Goal: Information Seeking & Learning: Check status

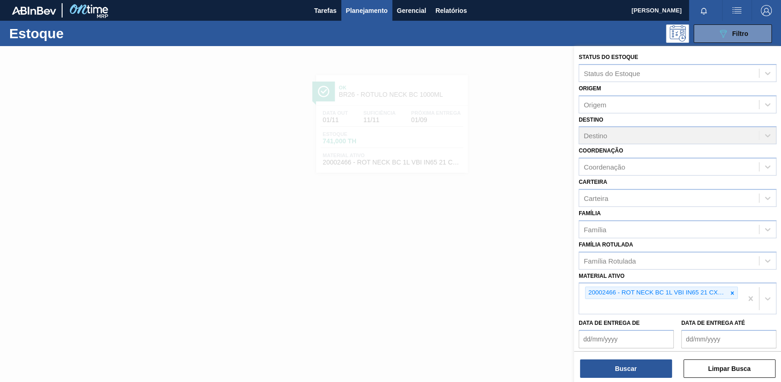
scroll to position [70, 0]
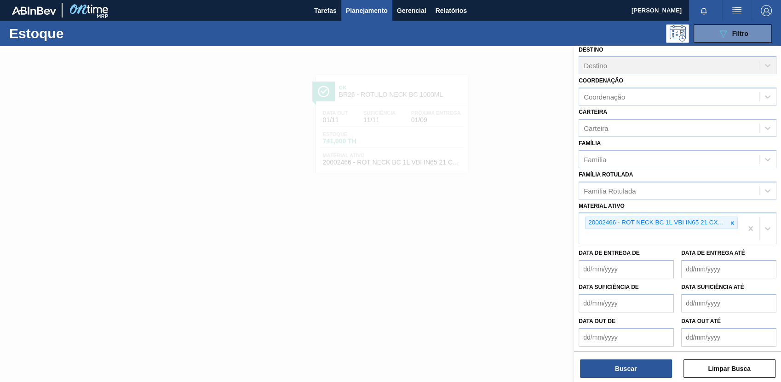
click at [733, 220] on icon at bounding box center [732, 223] width 6 height 6
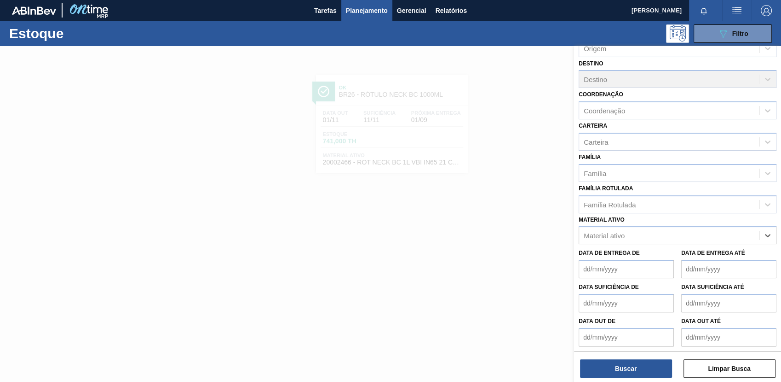
paste ativo "30012577"
type ativo "30012577"
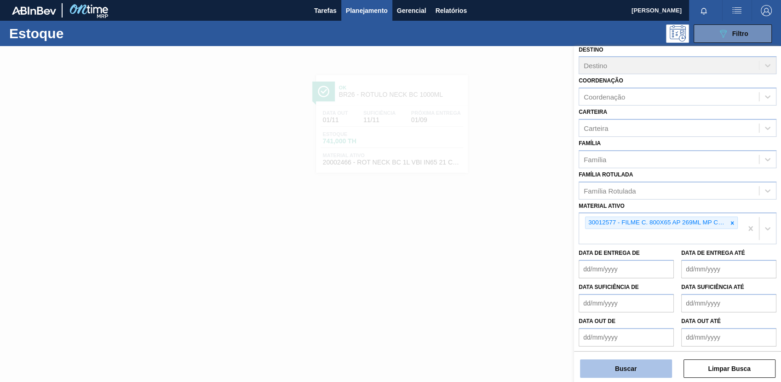
click at [640, 369] on button "Buscar" at bounding box center [626, 368] width 92 height 18
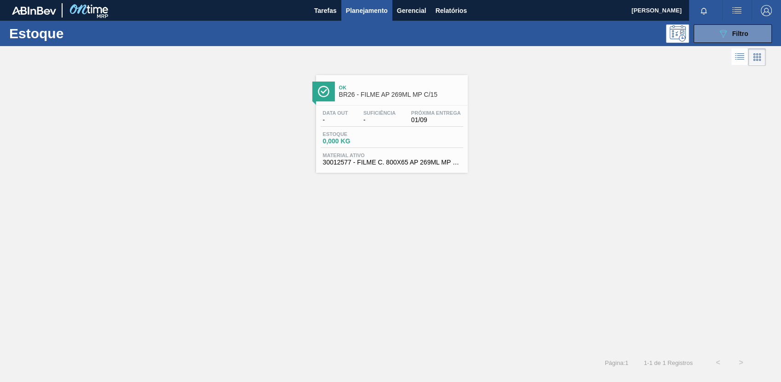
click at [394, 150] on div "Data out - Suficiência - Próxima Entrega 01/09 Estoque 0,000 KG Material ativo …" at bounding box center [392, 136] width 152 height 63
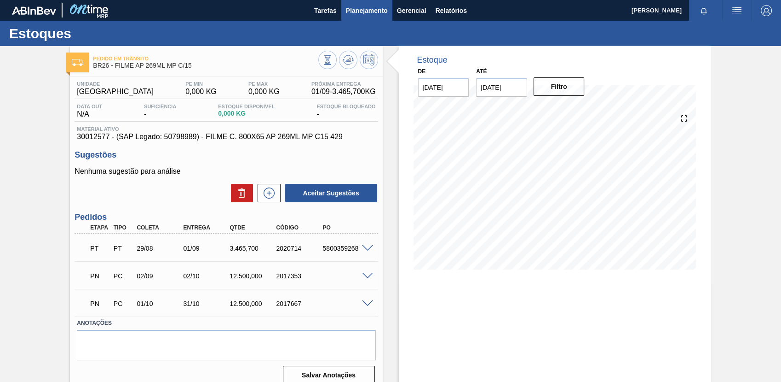
click at [380, 12] on span "Planejamento" at bounding box center [367, 10] width 42 height 11
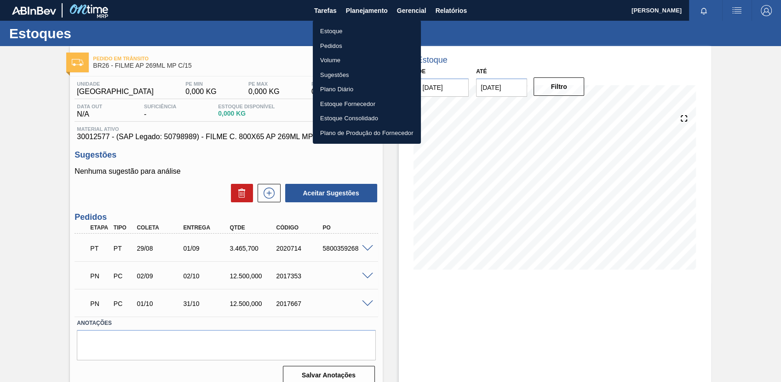
click at [338, 31] on li "Estoque" at bounding box center [367, 31] width 108 height 15
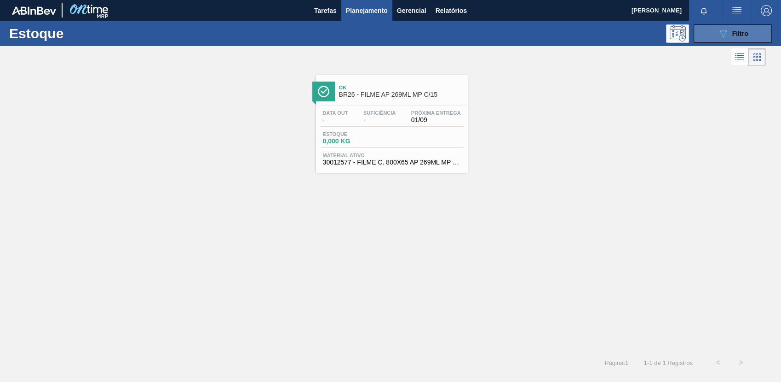
click at [703, 33] on button "089F7B8B-B2A5-4AFE-B5C0-19BA573D28AC Filtro" at bounding box center [733, 33] width 78 height 18
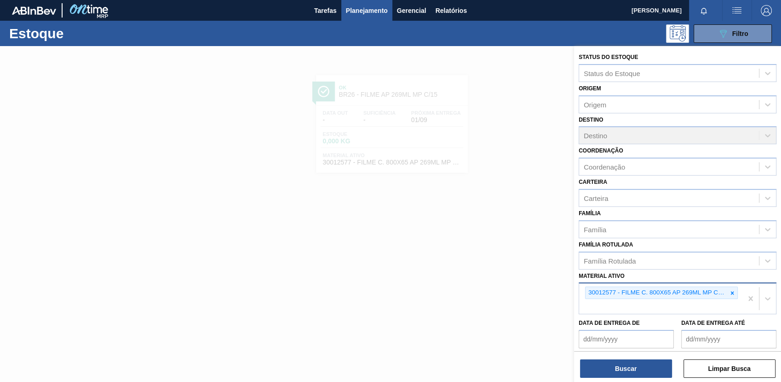
click at [732, 294] on icon at bounding box center [732, 292] width 6 height 6
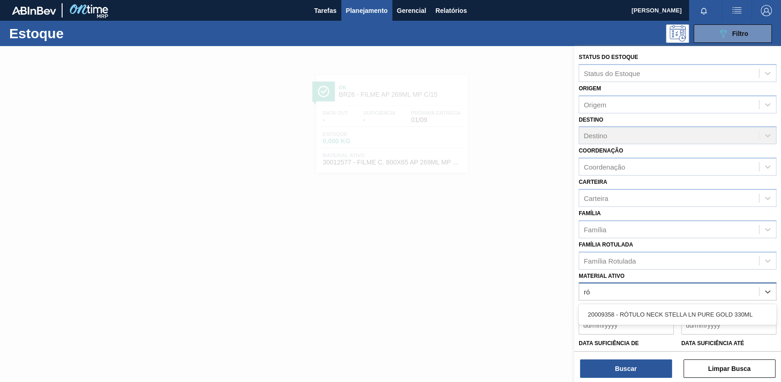
type ativo "rót"
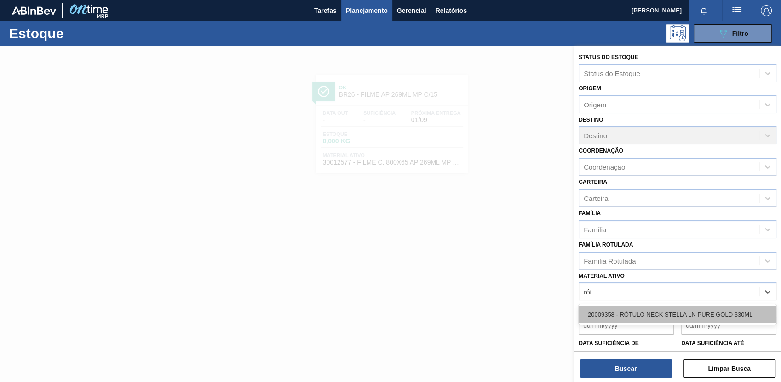
click at [724, 312] on div "20009358 - RÓTULO NECK STELLA LN PURE GOLD 330ML" at bounding box center [678, 314] width 198 height 17
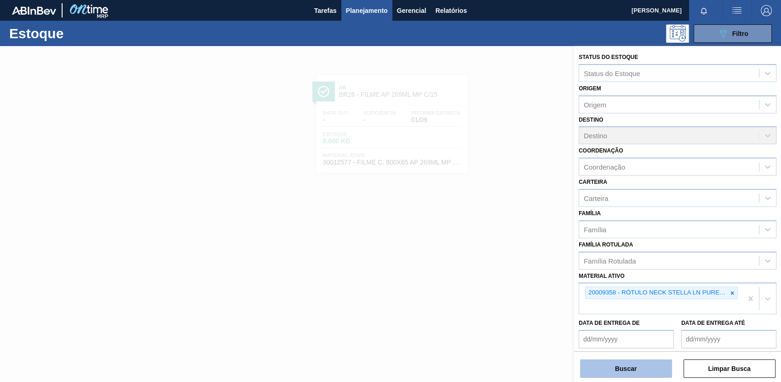
click at [642, 365] on button "Buscar" at bounding box center [626, 368] width 92 height 18
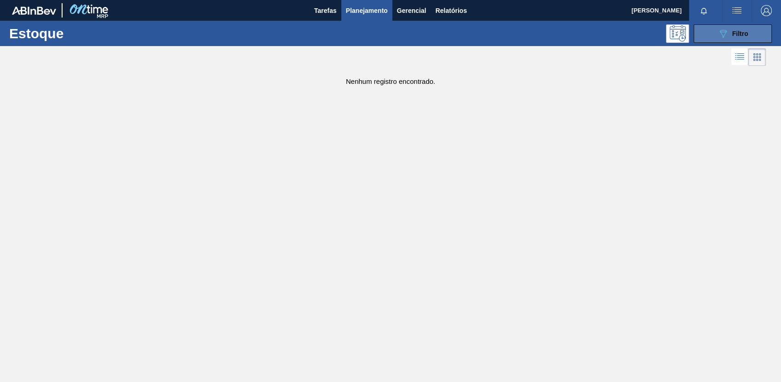
click at [734, 31] on span "Filtro" at bounding box center [741, 33] width 16 height 7
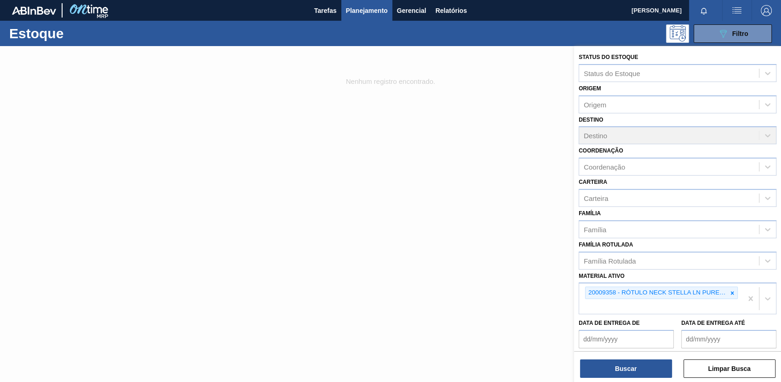
scroll to position [70, 0]
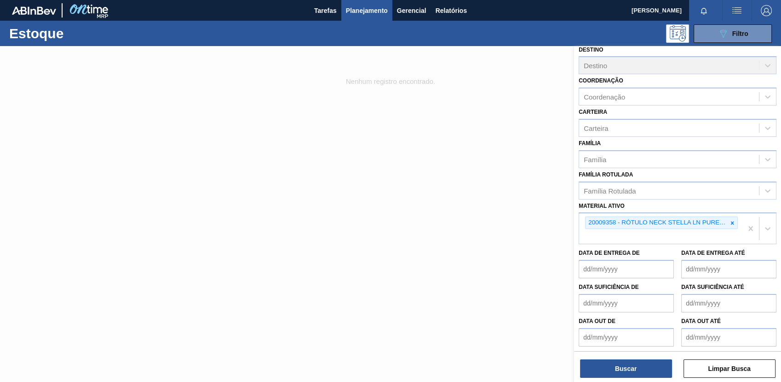
drag, startPoint x: 241, startPoint y: 373, endPoint x: 237, endPoint y: 381, distance: 8.6
click at [240, 373] on div at bounding box center [390, 237] width 781 height 382
